Goal: Information Seeking & Learning: Learn about a topic

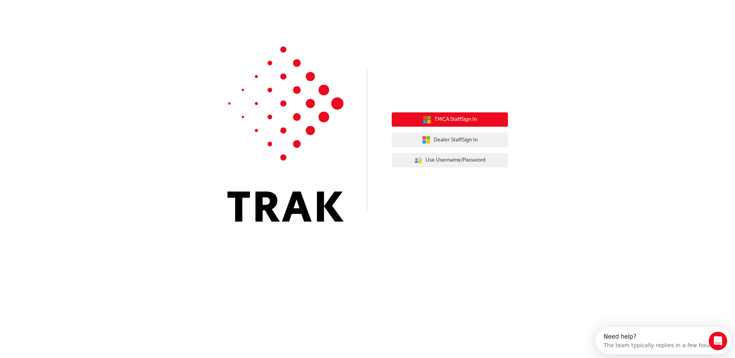
click at [463, 118] on span "TMCA Staff Sign In" at bounding box center [456, 119] width 43 height 9
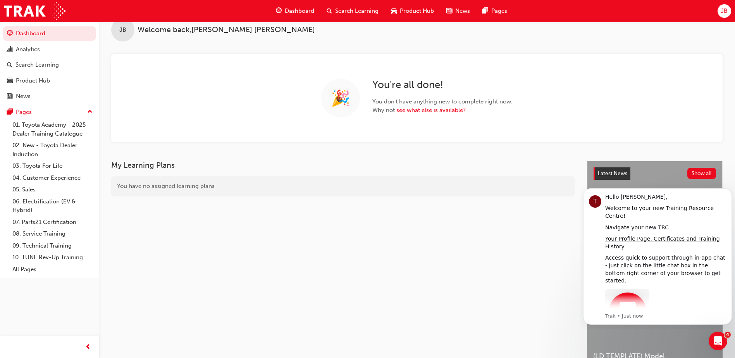
scroll to position [4, 0]
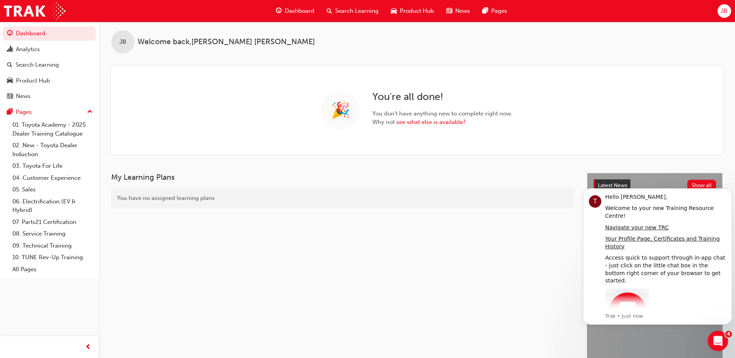
click at [719, 338] on icon "Open Intercom Messenger" at bounding box center [717, 340] width 13 height 13
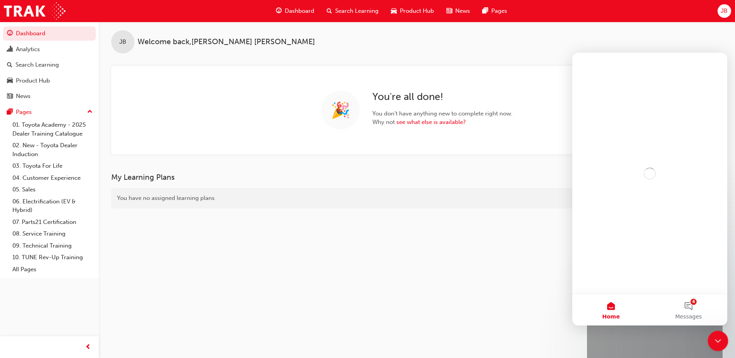
scroll to position [0, 0]
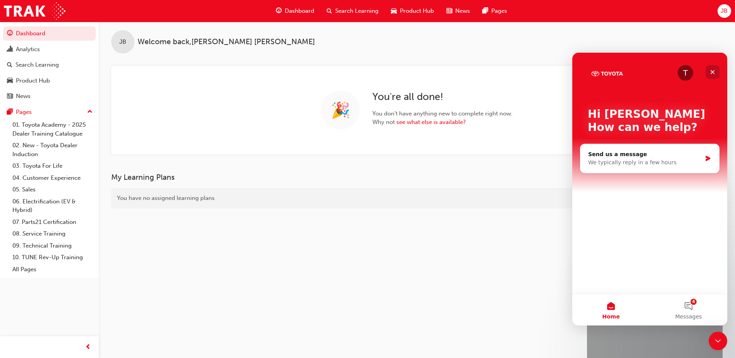
click at [713, 69] on icon "Close" at bounding box center [713, 72] width 6 height 6
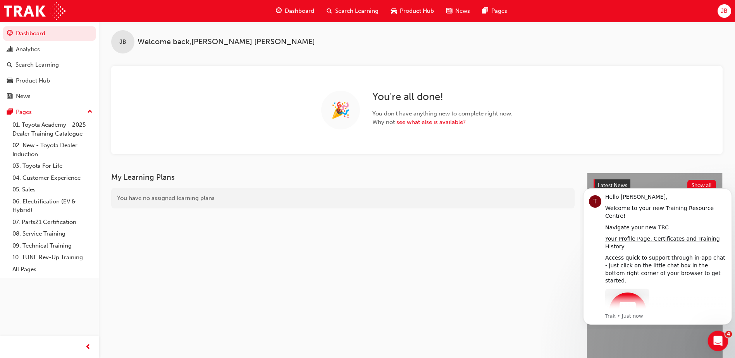
click at [721, 341] on icon "Open Intercom Messenger" at bounding box center [717, 340] width 13 height 13
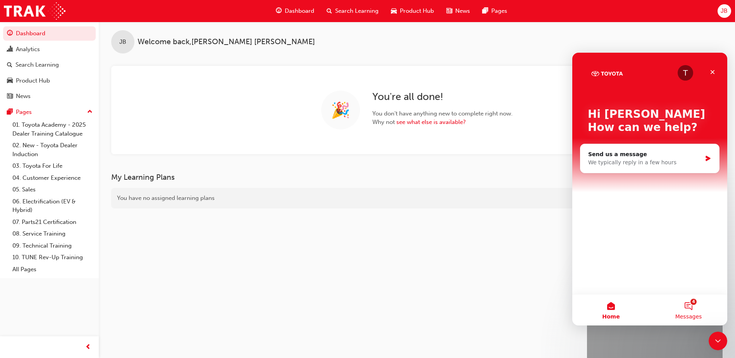
click at [690, 307] on button "4 Messages" at bounding box center [689, 310] width 78 height 31
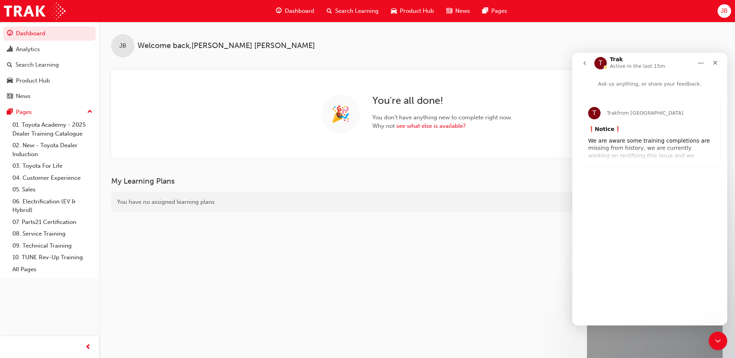
click at [650, 126] on div "❗ Notice ❗" at bounding box center [649, 130] width 123 height 8
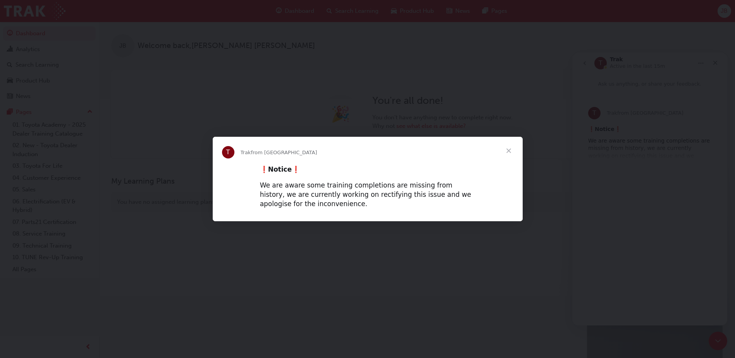
click at [509, 148] on span "Close" at bounding box center [509, 151] width 28 height 28
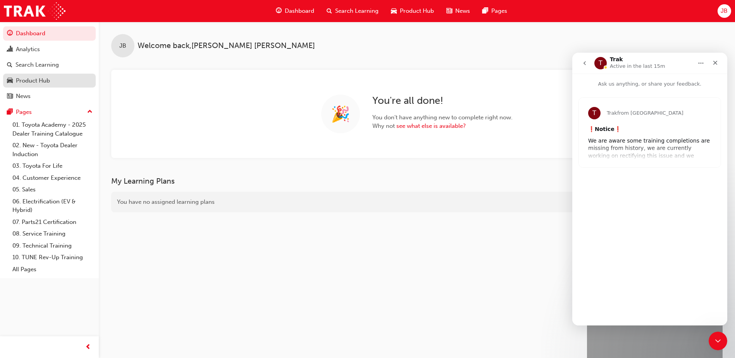
click at [26, 79] on div "Product Hub" at bounding box center [33, 80] width 34 height 9
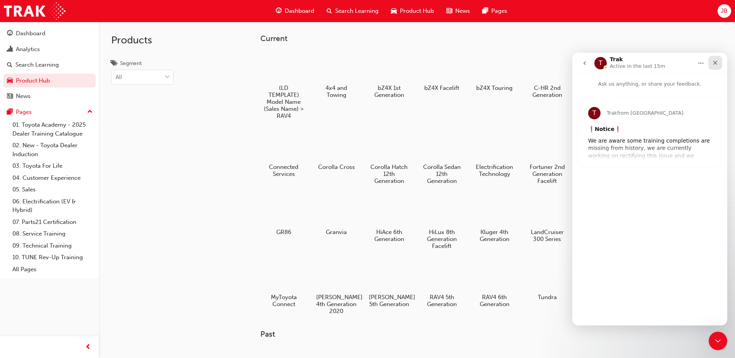
click at [717, 61] on icon "Close" at bounding box center [716, 63] width 6 height 6
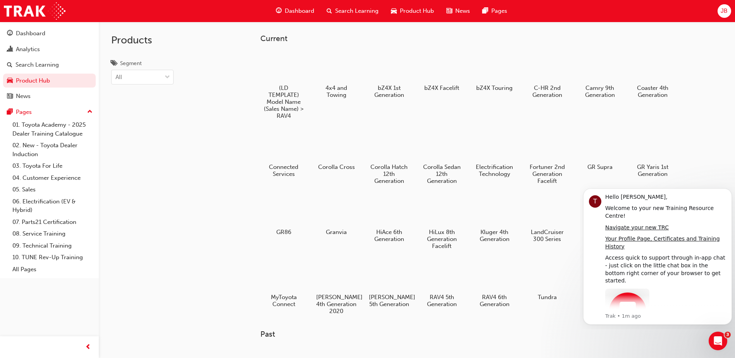
click at [730, 191] on icon "Dismiss notification" at bounding box center [729, 190] width 3 height 3
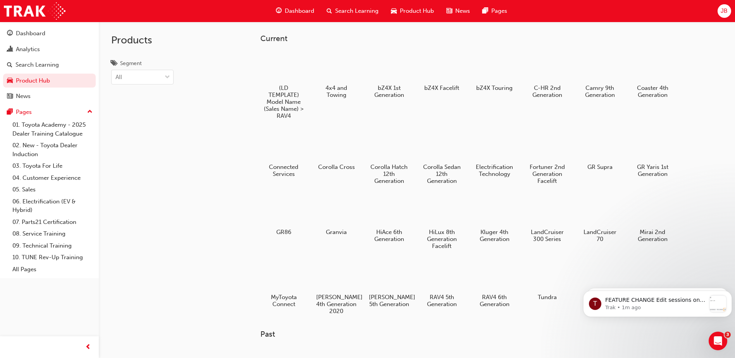
click at [364, 10] on span "Search Learning" at bounding box center [356, 11] width 43 height 9
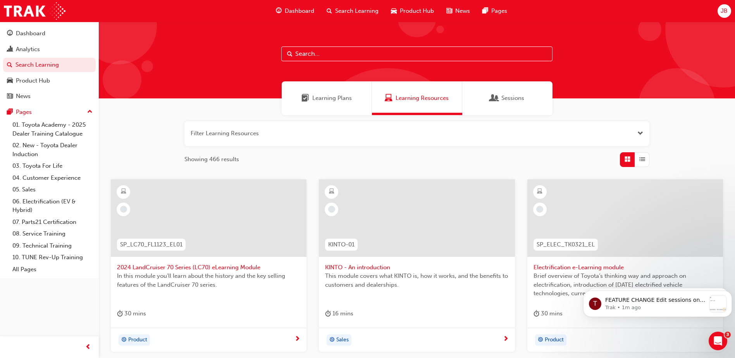
click at [327, 52] on input "text" at bounding box center [416, 54] width 271 height 15
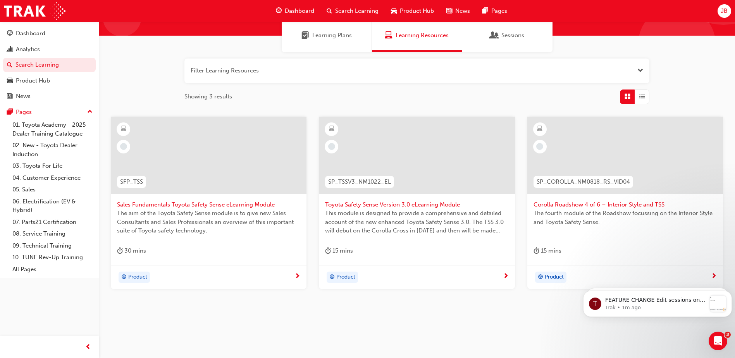
scroll to position [69, 0]
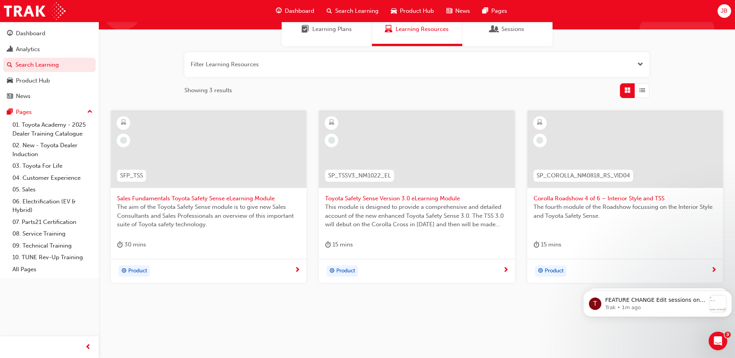
type input "TSS"
click at [374, 198] on span "Toyota Safety Sense Version 3.0 eLearning Module" at bounding box center [416, 198] width 183 height 9
